Goal: Information Seeking & Learning: Learn about a topic

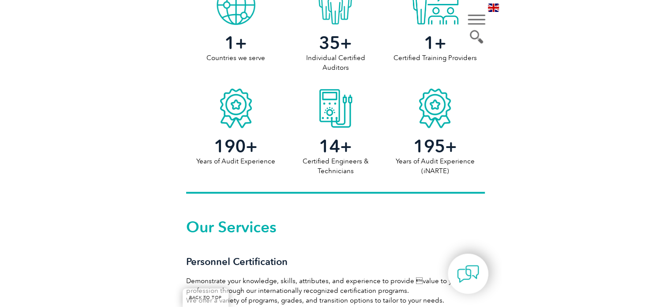
scroll to position [723, 0]
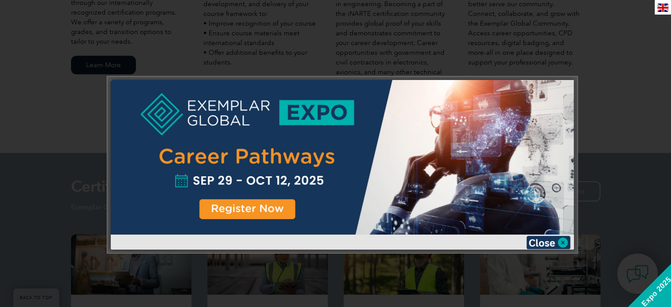
click at [332, 87] on div at bounding box center [335, 153] width 671 height 307
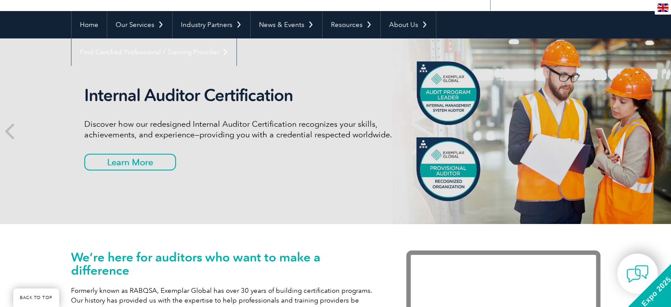
scroll to position [46, 0]
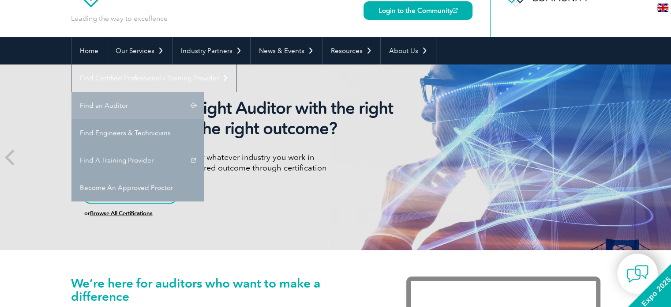
click at [204, 92] on link "Find an Auditor" at bounding box center [137, 105] width 132 height 27
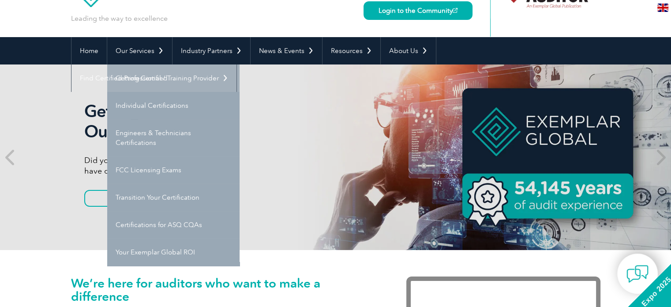
click at [150, 79] on link "Getting Certified" at bounding box center [173, 77] width 132 height 27
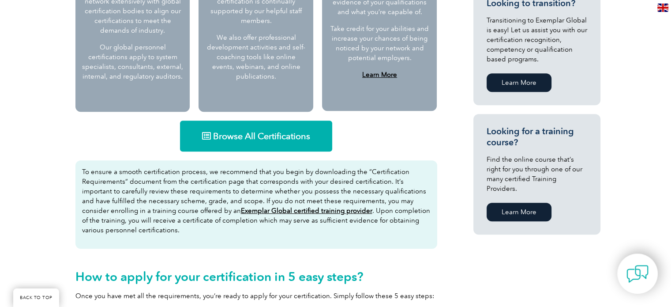
scroll to position [497, 0]
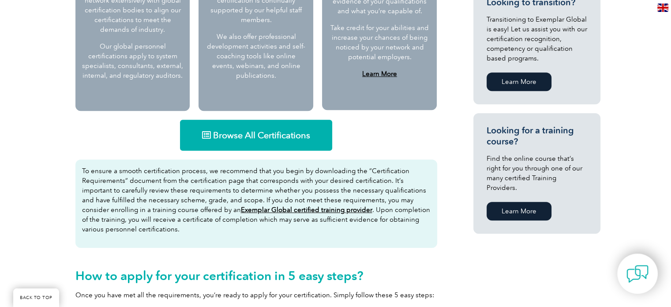
click at [307, 127] on link "Browse All Certifications" at bounding box center [256, 135] width 152 height 31
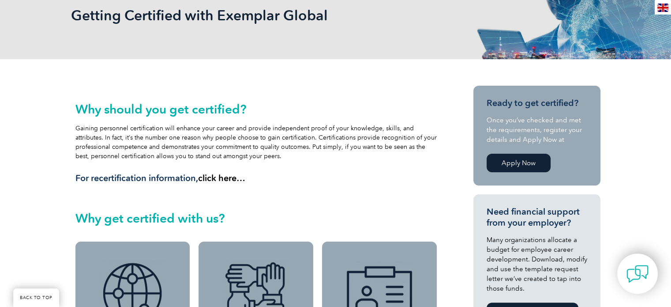
scroll to position [0, 0]
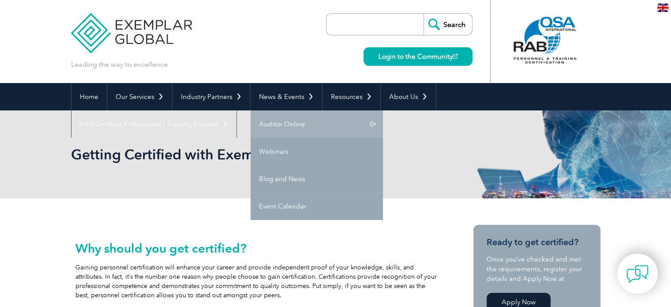
click at [288, 121] on link "Auditor Online" at bounding box center [317, 123] width 132 height 27
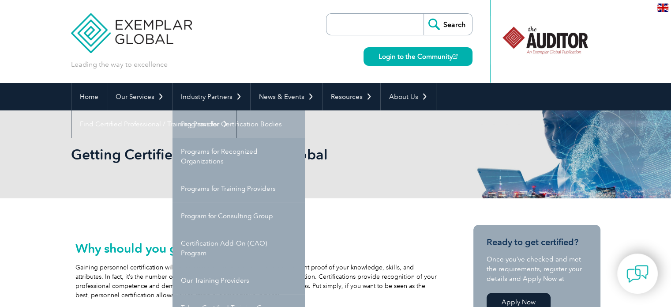
click at [229, 122] on link "Programs for Certification Bodies" at bounding box center [238, 123] width 132 height 27
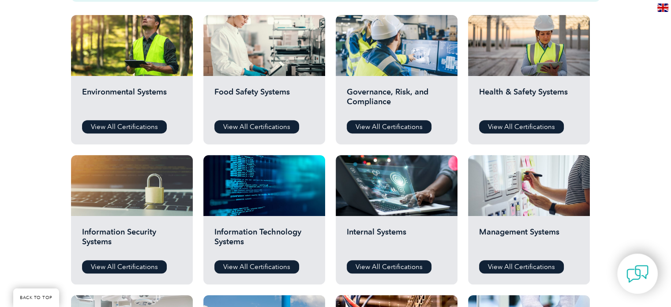
scroll to position [319, 0]
click at [391, 127] on link "View All Certifications" at bounding box center [389, 126] width 85 height 13
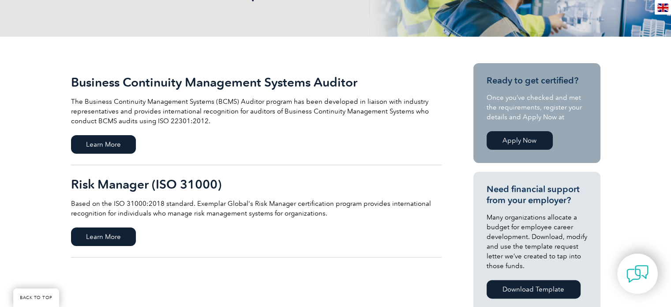
scroll to position [169, 0]
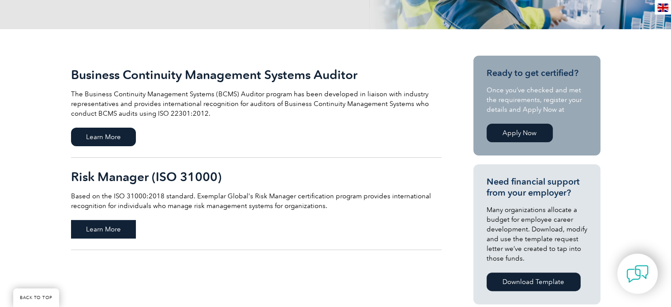
click at [113, 220] on span "Learn More" at bounding box center [103, 229] width 65 height 19
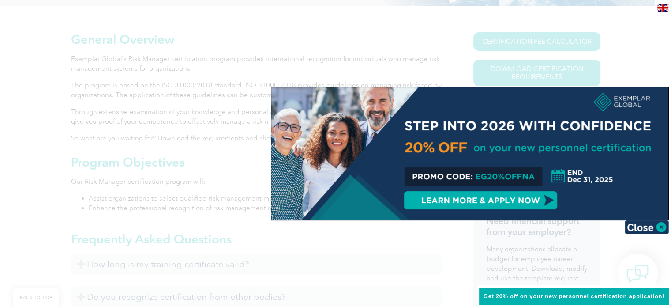
scroll to position [198, 0]
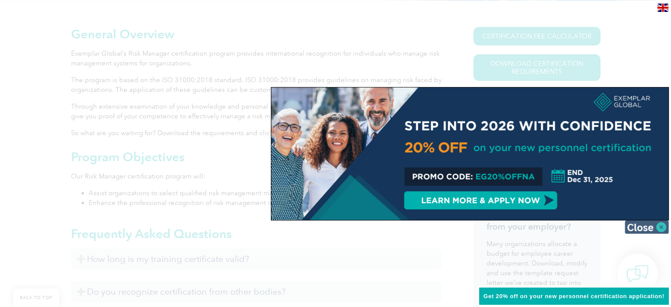
click at [646, 224] on img at bounding box center [647, 226] width 44 height 13
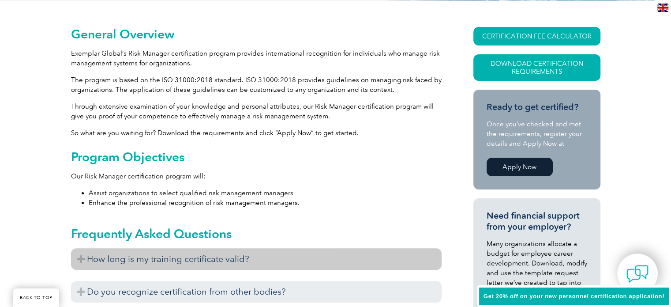
click at [242, 257] on h3 "How long is my training certificate valid?" at bounding box center [256, 259] width 371 height 22
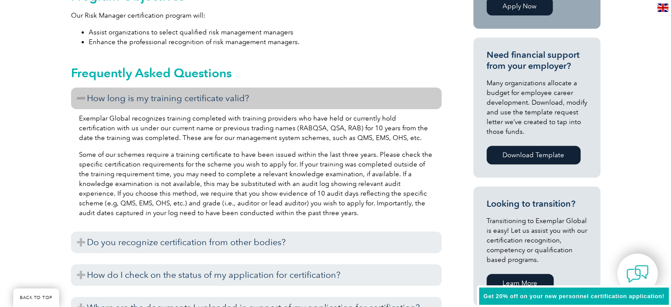
scroll to position [359, 0]
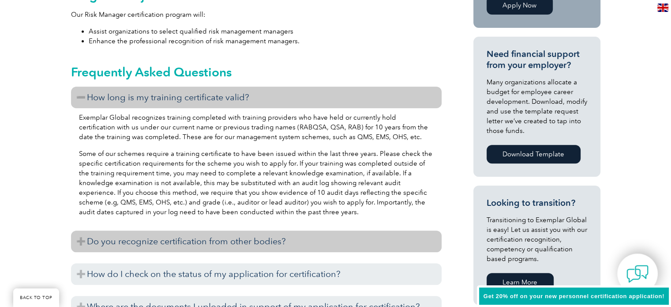
click at [212, 249] on h3 "Do you recognize certification from other bodies?" at bounding box center [256, 241] width 371 height 22
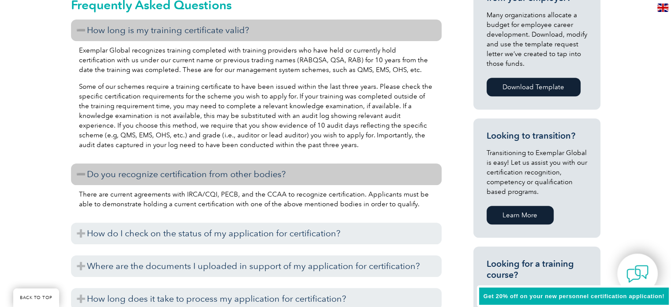
scroll to position [432, 0]
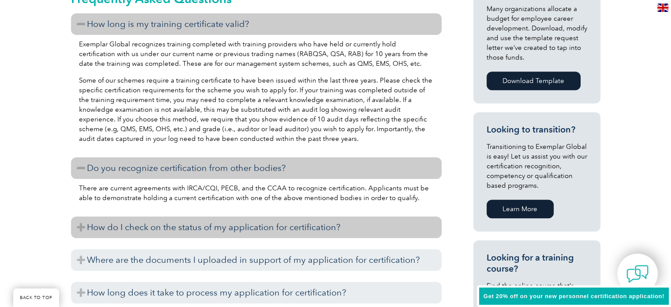
click at [318, 226] on h3 "How do I check on the status of my application for certification?" at bounding box center [256, 227] width 371 height 22
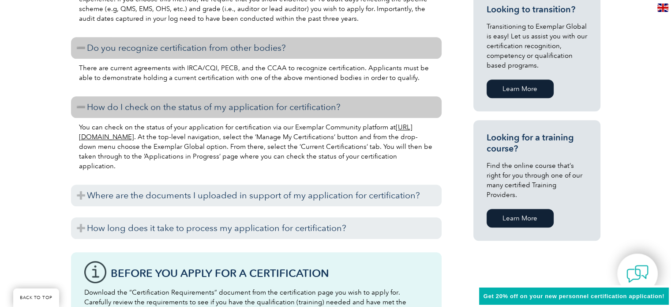
scroll to position [552, 0]
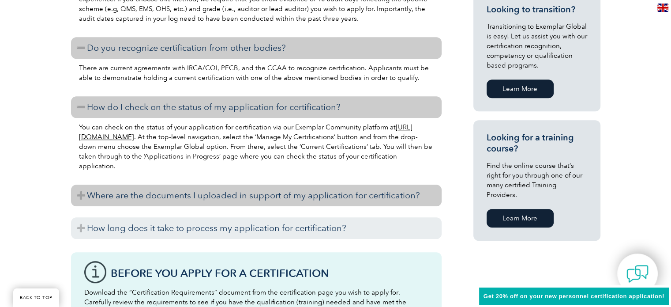
click at [310, 197] on h3 "Where are the documents I uploaded in support of my application for certificati…" at bounding box center [256, 195] width 371 height 22
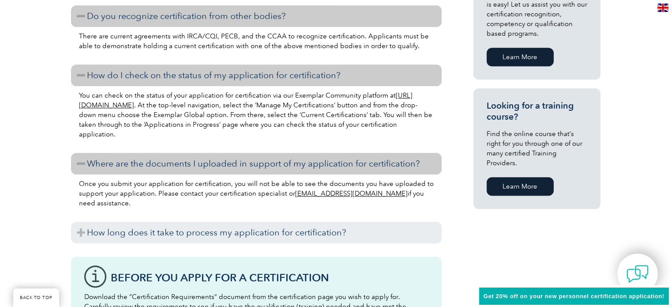
scroll to position [587, 0]
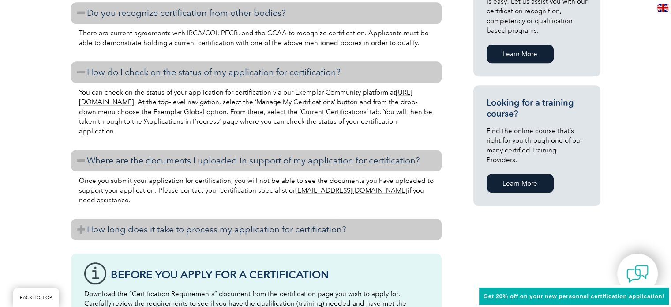
click at [300, 224] on h3 "How long does it take to process my application for certification?" at bounding box center [256, 229] width 371 height 22
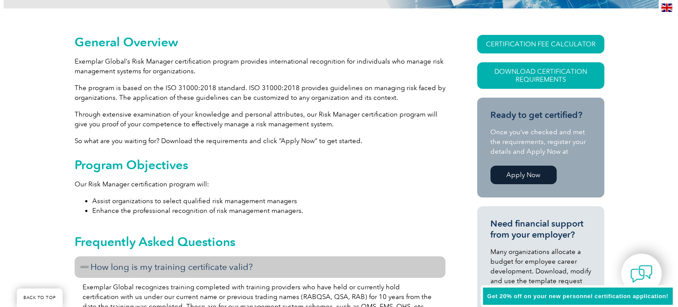
scroll to position [189, 0]
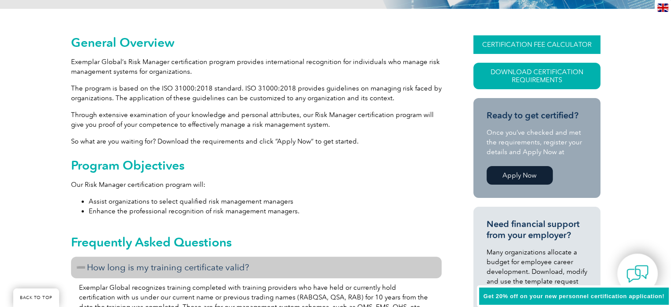
click at [528, 37] on link "CERTIFICATION FEE CALCULATOR" at bounding box center [536, 44] width 127 height 19
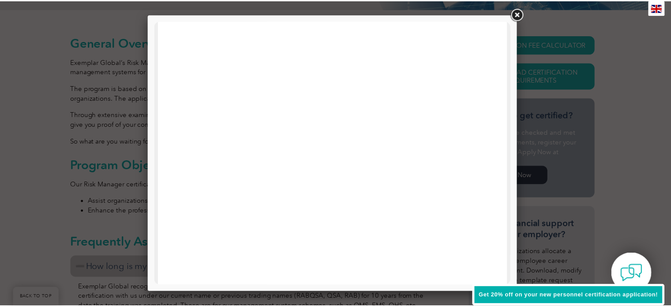
scroll to position [0, 0]
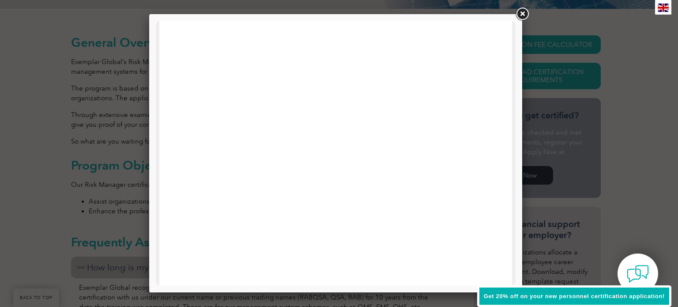
click at [521, 13] on link at bounding box center [522, 14] width 16 height 16
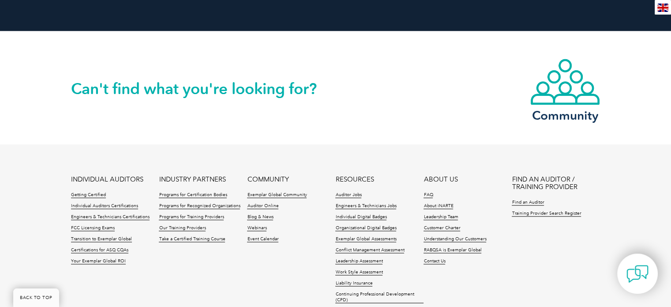
scroll to position [1519, 0]
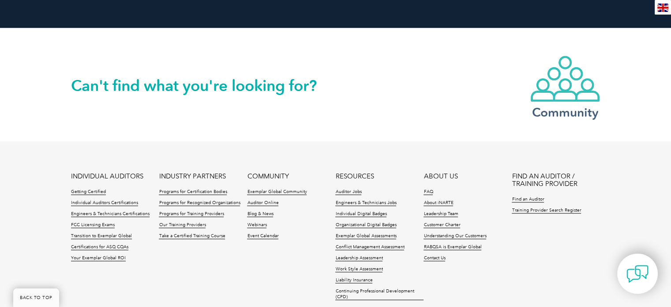
click at [584, 77] on img at bounding box center [565, 79] width 71 height 48
